Goal: Transaction & Acquisition: Subscribe to service/newsletter

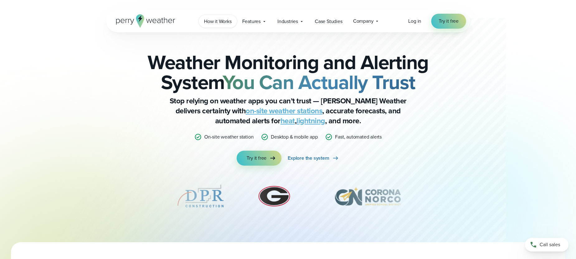
click at [213, 19] on span "How it Works" at bounding box center [218, 21] width 28 height 7
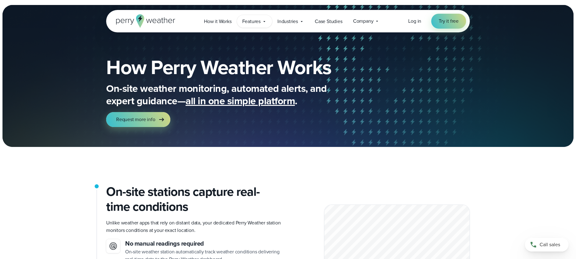
click at [265, 21] on icon at bounding box center [264, 21] width 5 height 5
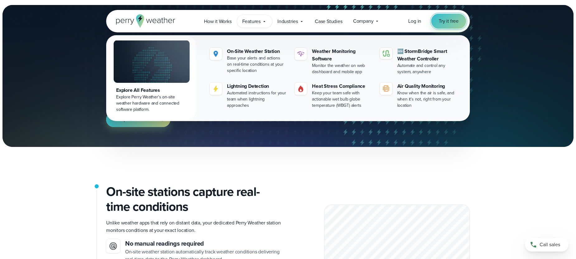
click at [449, 21] on span "Try it free" at bounding box center [449, 20] width 20 height 7
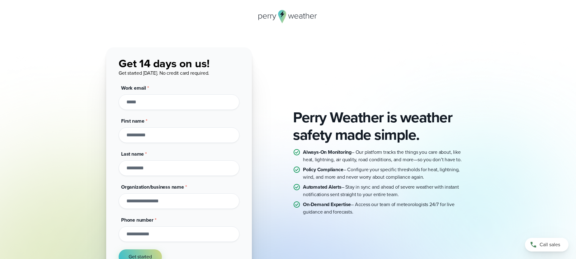
click at [163, 103] on input "Work email *" at bounding box center [179, 102] width 121 height 16
type input "**********"
type input "*****"
type input "*"
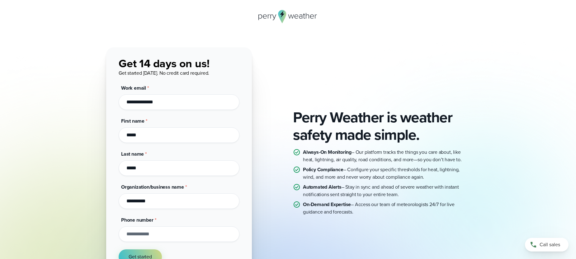
type input "**********"
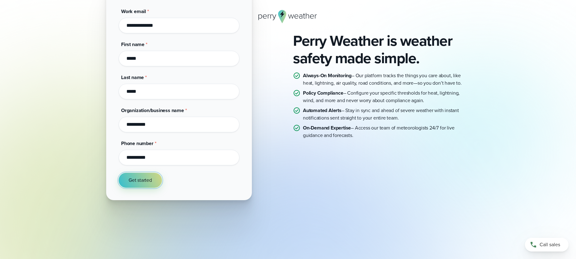
scroll to position [85, 0]
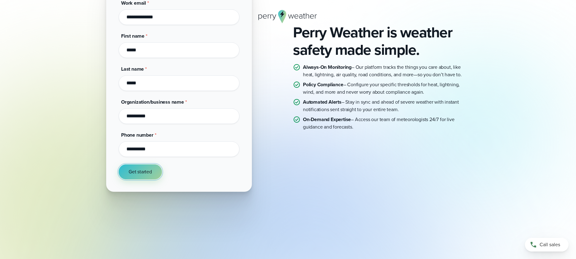
click at [140, 169] on span "Get started" at bounding box center [140, 171] width 23 height 7
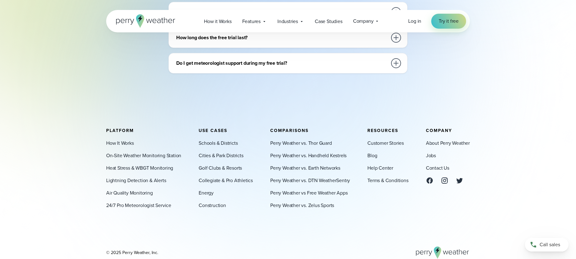
scroll to position [362, 0]
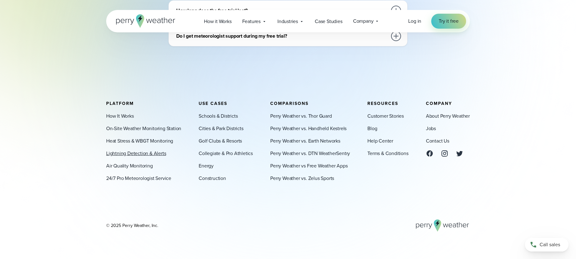
click at [136, 154] on link "Lightning Detection & Alerts" at bounding box center [136, 153] width 60 height 7
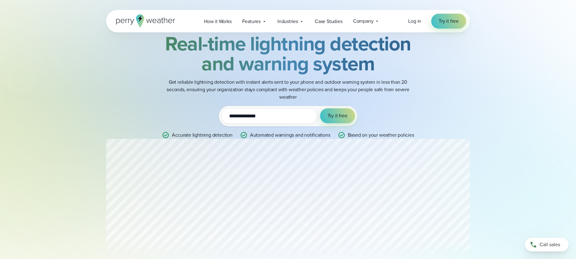
scroll to position [33, 0]
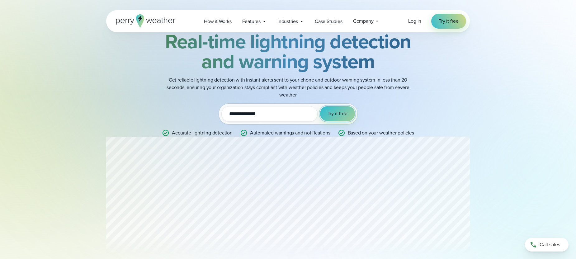
click at [338, 115] on span "Try it free" at bounding box center [338, 113] width 20 height 7
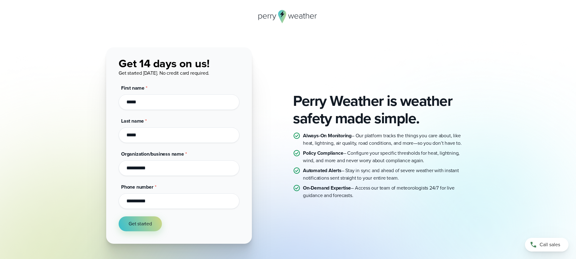
scroll to position [52, 0]
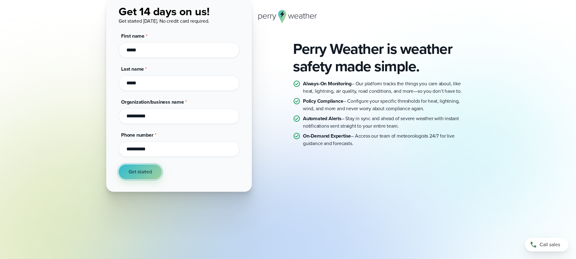
click at [144, 173] on span "Get started" at bounding box center [140, 171] width 23 height 7
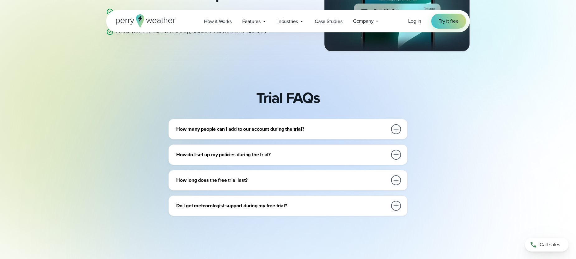
scroll to position [132, 0]
